Goal: Answer question/provide support: Share knowledge or assist other users

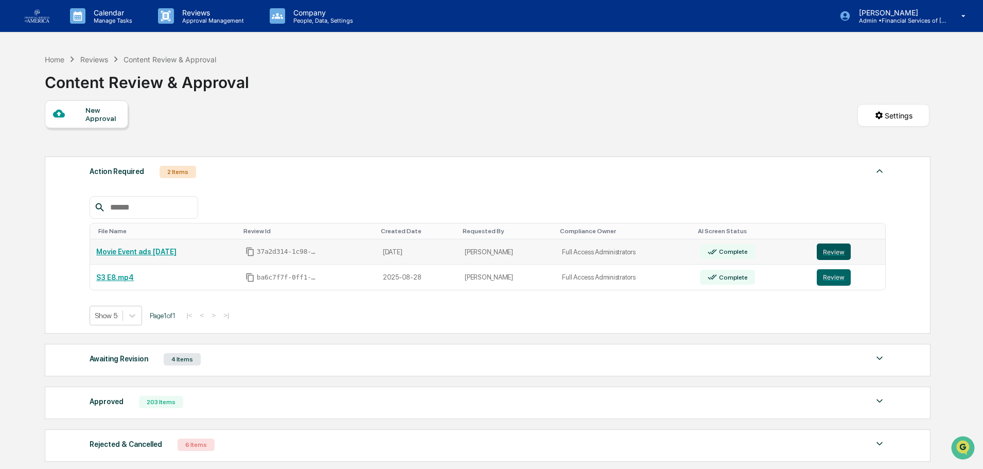
click at [832, 254] on button "Review" at bounding box center [834, 251] width 34 height 16
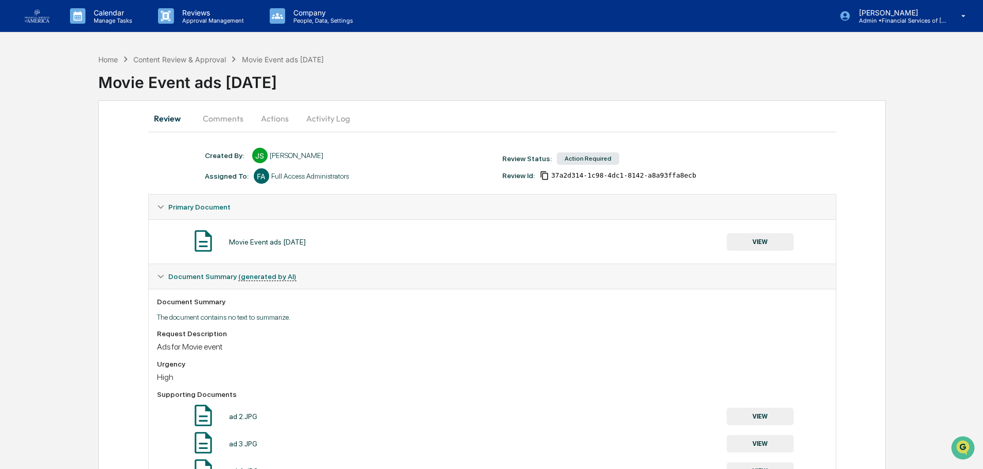
click at [219, 122] on button "Comments" at bounding box center [223, 118] width 57 height 25
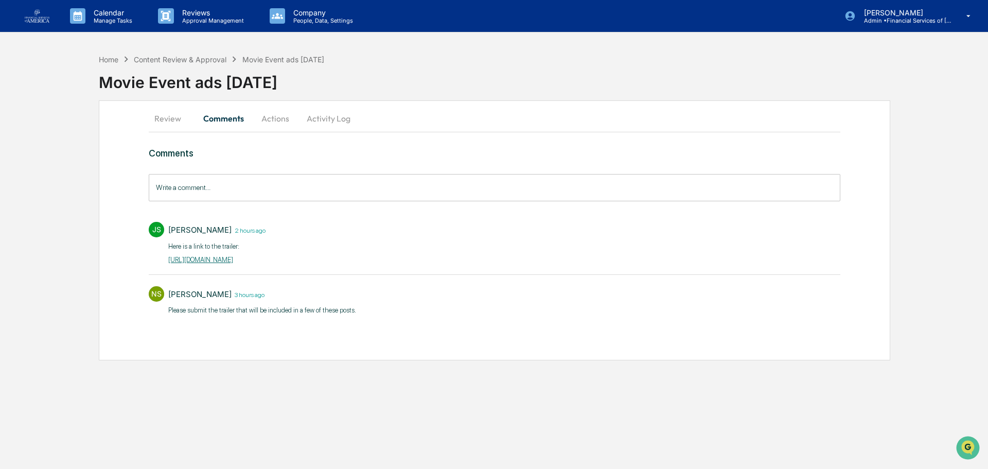
click at [233, 260] on link "[URL][DOMAIN_NAME]​" at bounding box center [200, 260] width 65 height 8
drag, startPoint x: 374, startPoint y: 259, endPoint x: 155, endPoint y: 256, distance: 218.2
click at [155, 256] on div "JS [PERSON_NAME] 2 hours ago Here is a link to the trailer: [URL][DOMAIN_NAME]​" at bounding box center [495, 242] width 692 height 51
copy link "[URL][DOMAIN_NAME]​"
